Goal: Transaction & Acquisition: Purchase product/service

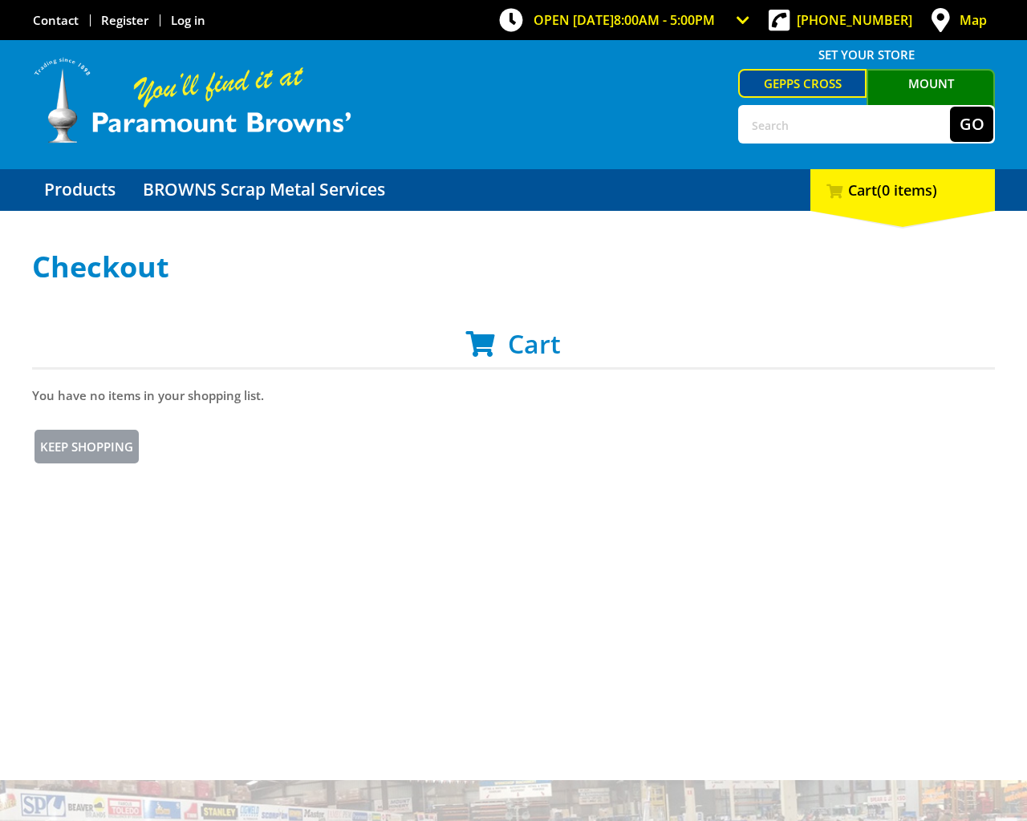
scroll to position [598, 0]
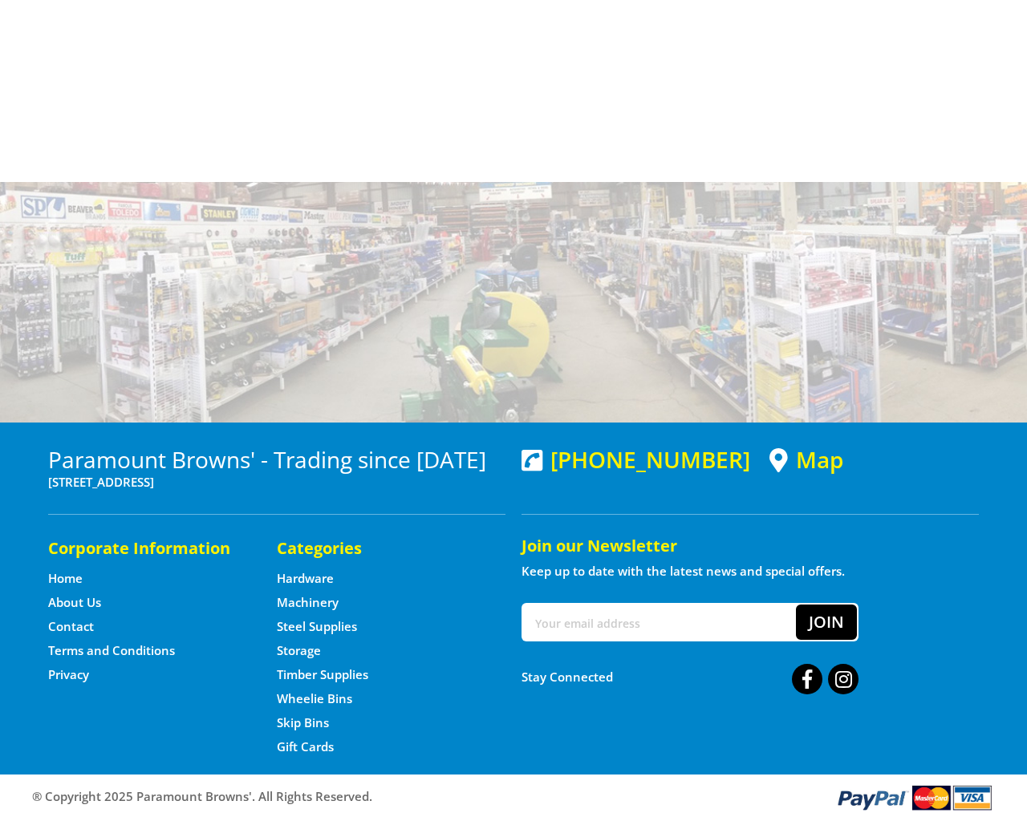
type input "e"
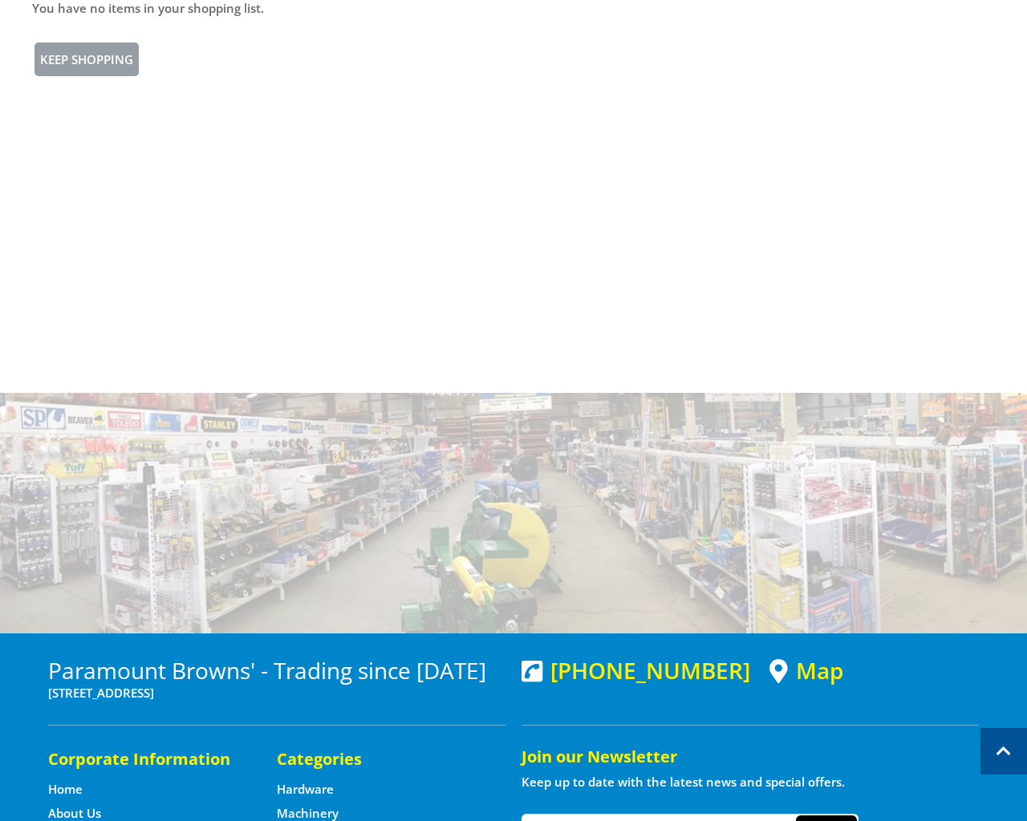
type input "[EMAIL_ADDRESS][DOMAIN_NAME]"
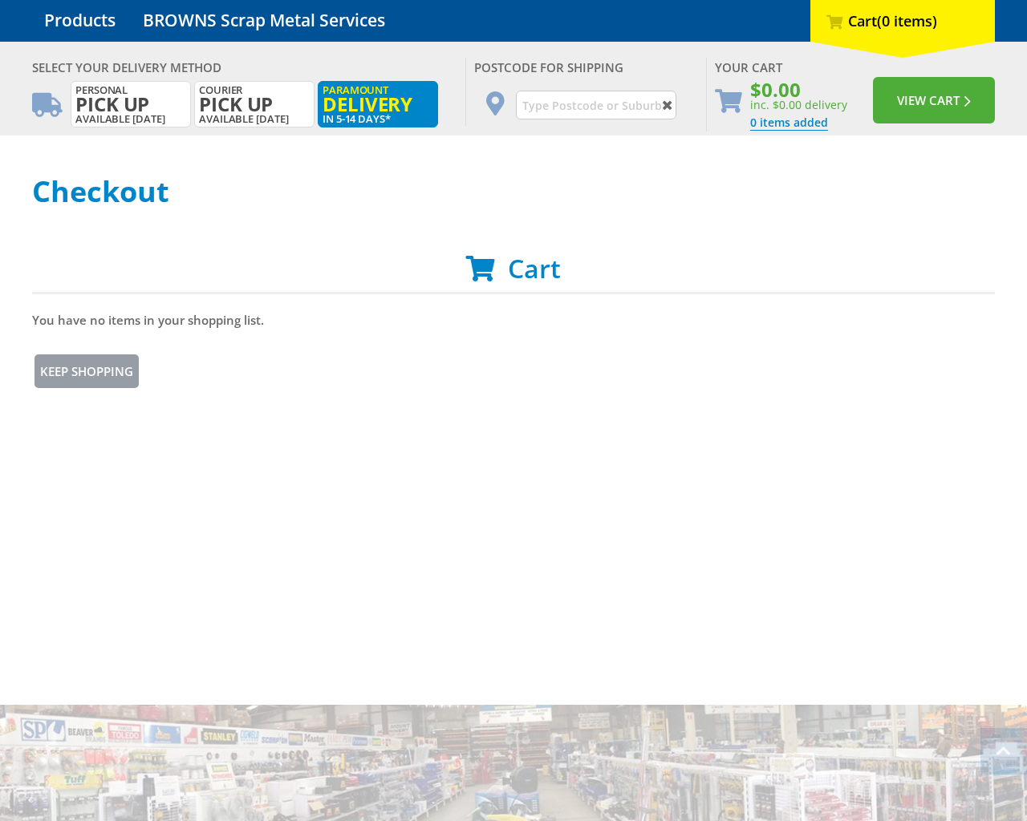
scroll to position [0, 0]
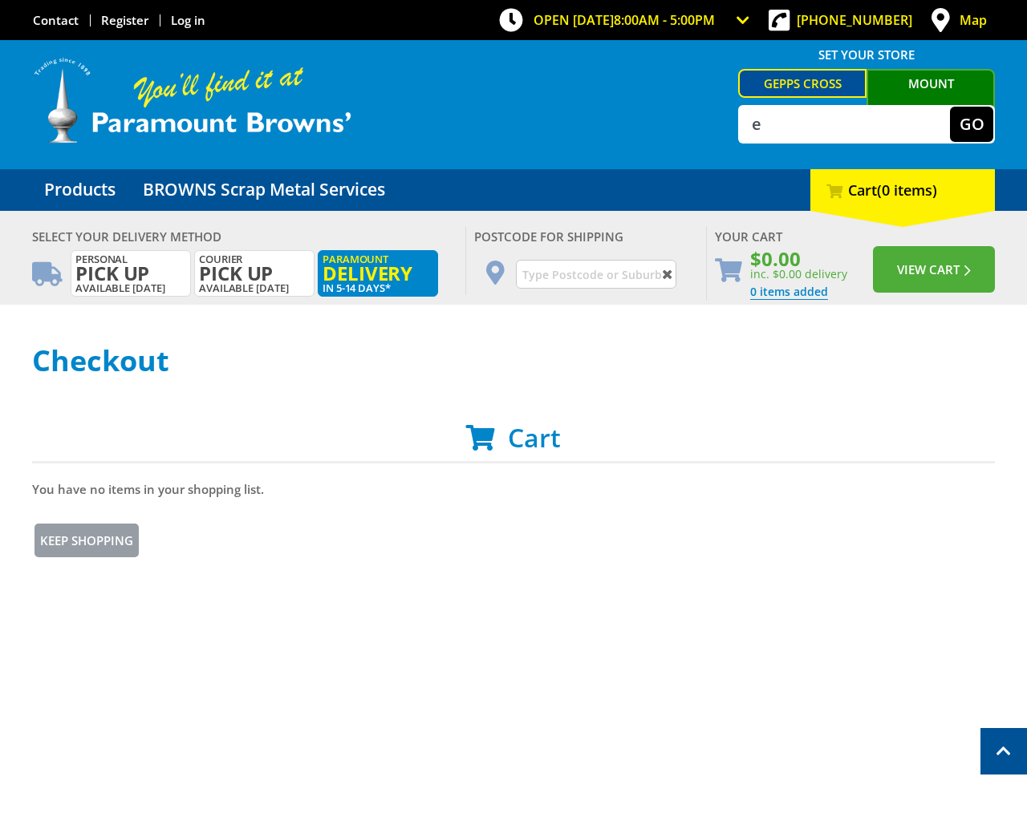
radio input "true"
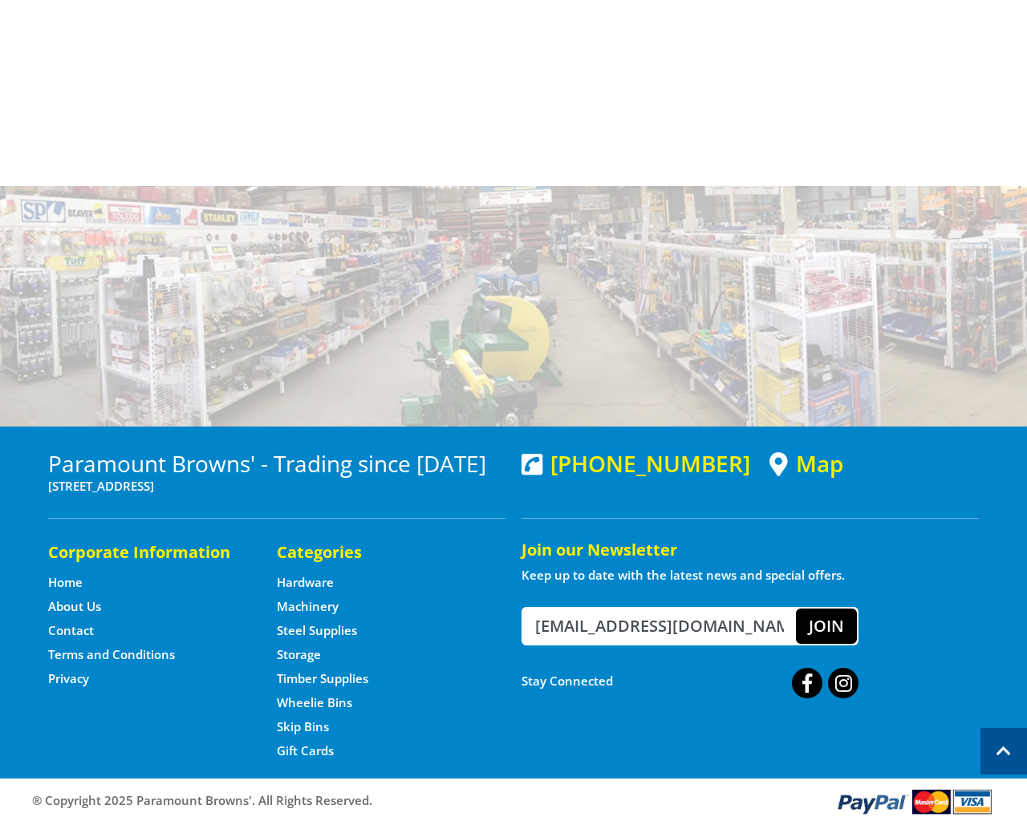
radio input "true"
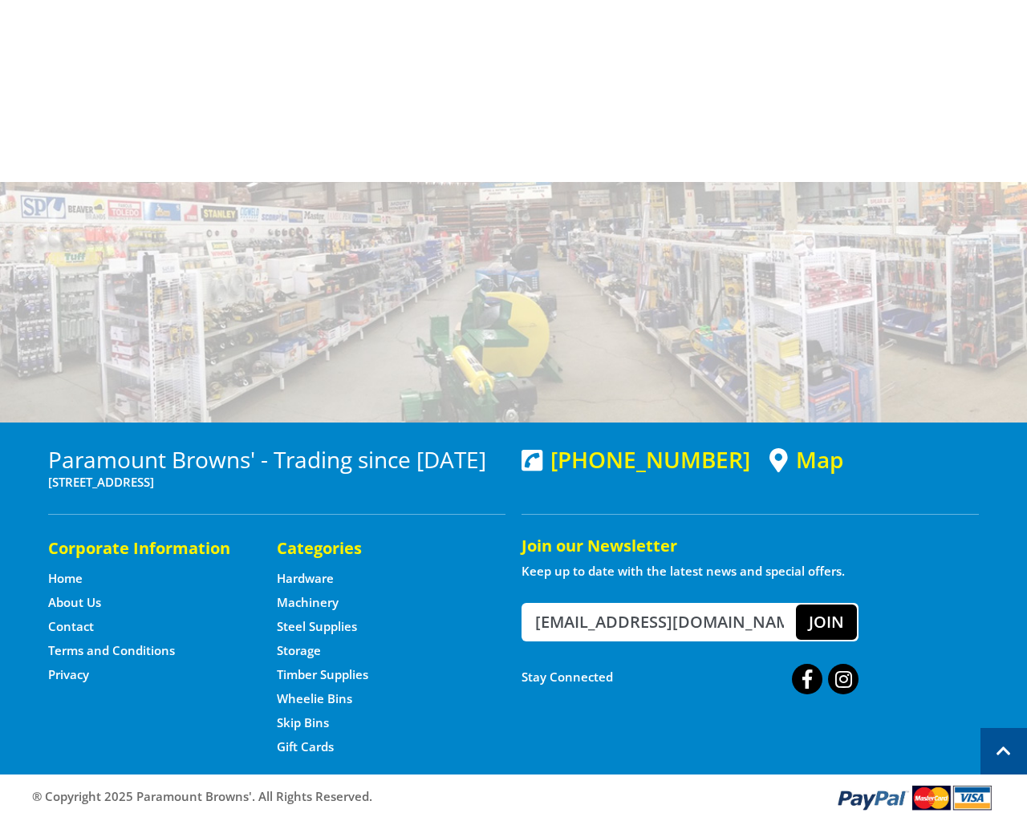
radio input "false"
radio input "true"
type input "94102"
